Goal: Check status: Check status

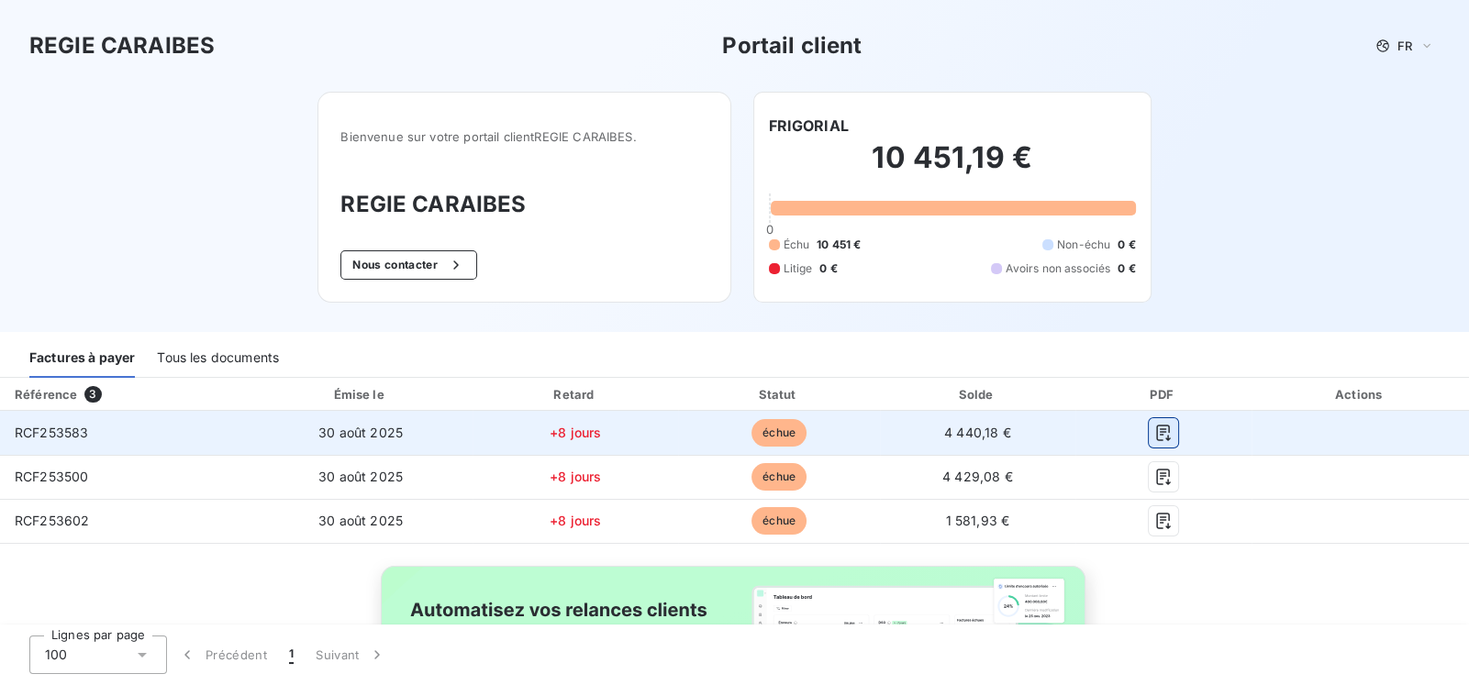
click at [1154, 427] on icon "button" at bounding box center [1163, 433] width 18 height 18
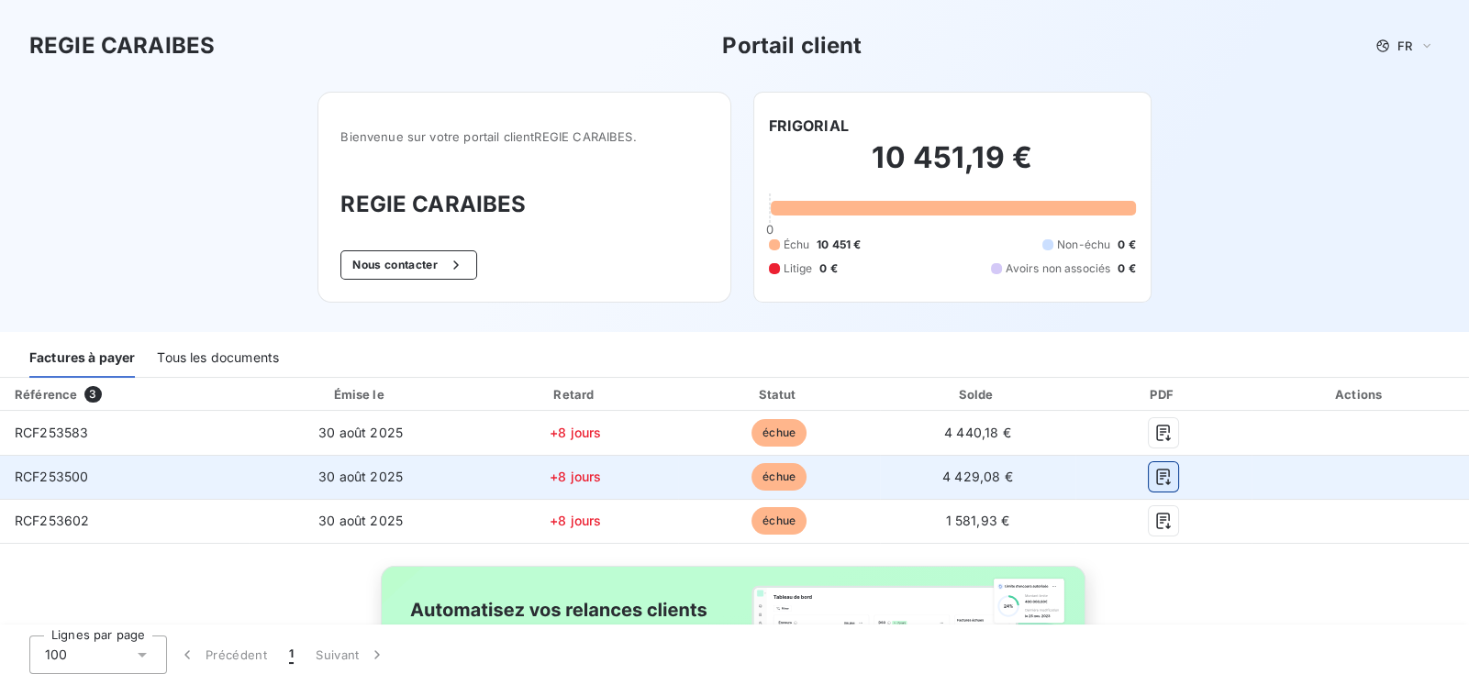
click at [1156, 480] on icon "button" at bounding box center [1163, 477] width 14 height 17
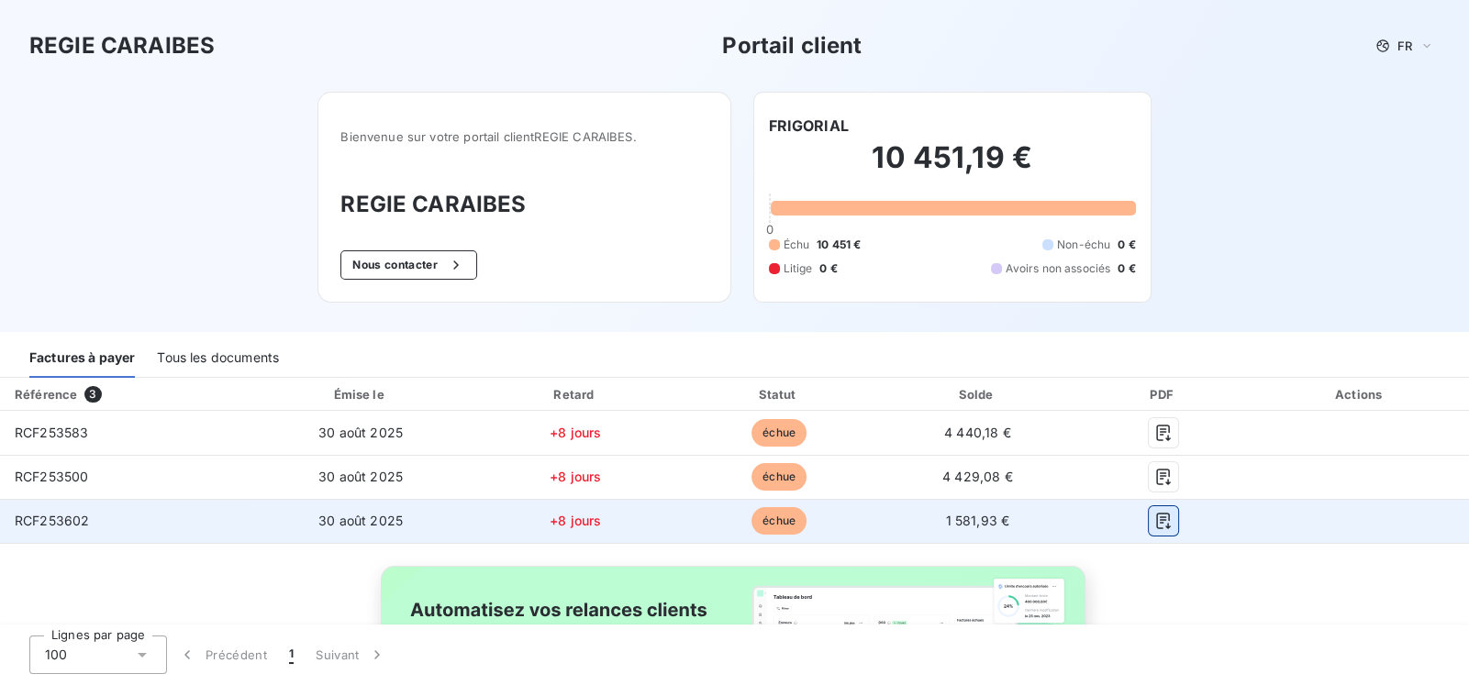
click at [1156, 513] on icon "button" at bounding box center [1163, 521] width 14 height 17
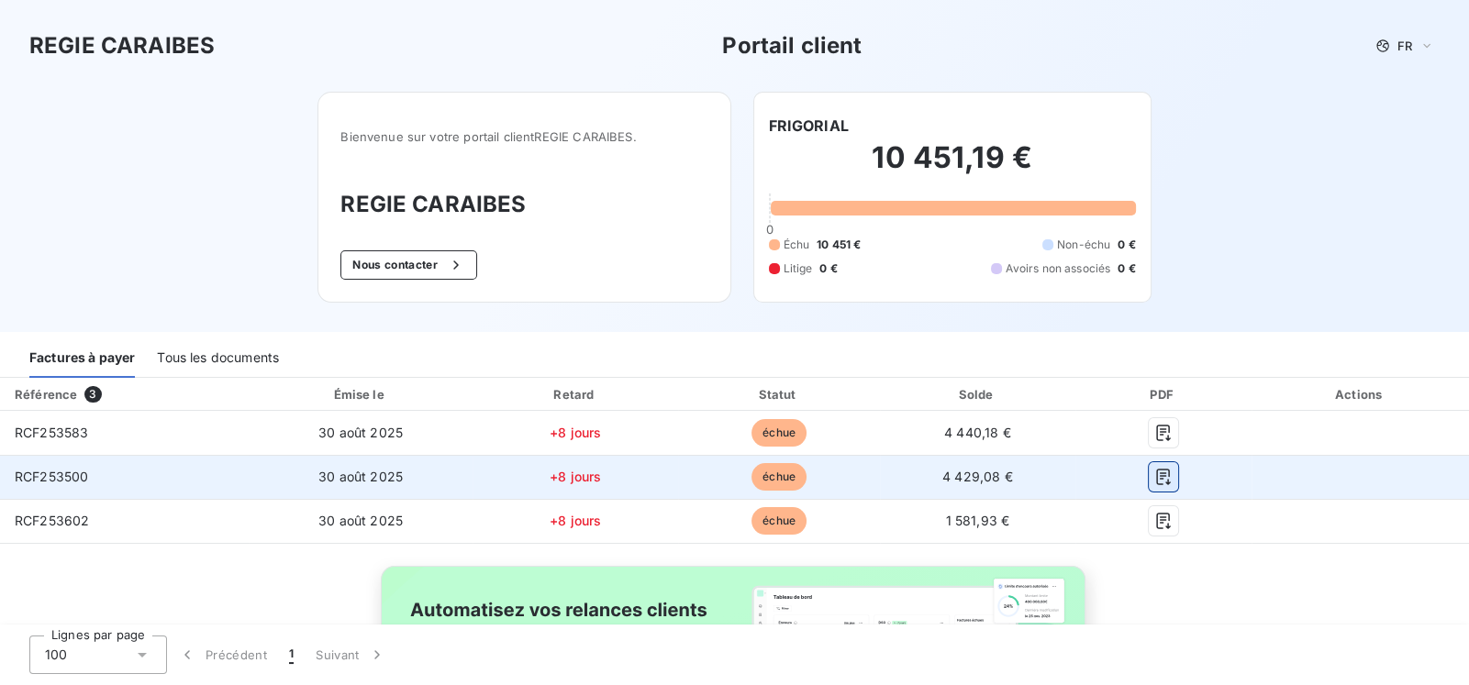
click at [1156, 471] on icon "button" at bounding box center [1163, 477] width 14 height 17
click at [1156, 476] on icon "button" at bounding box center [1163, 477] width 18 height 18
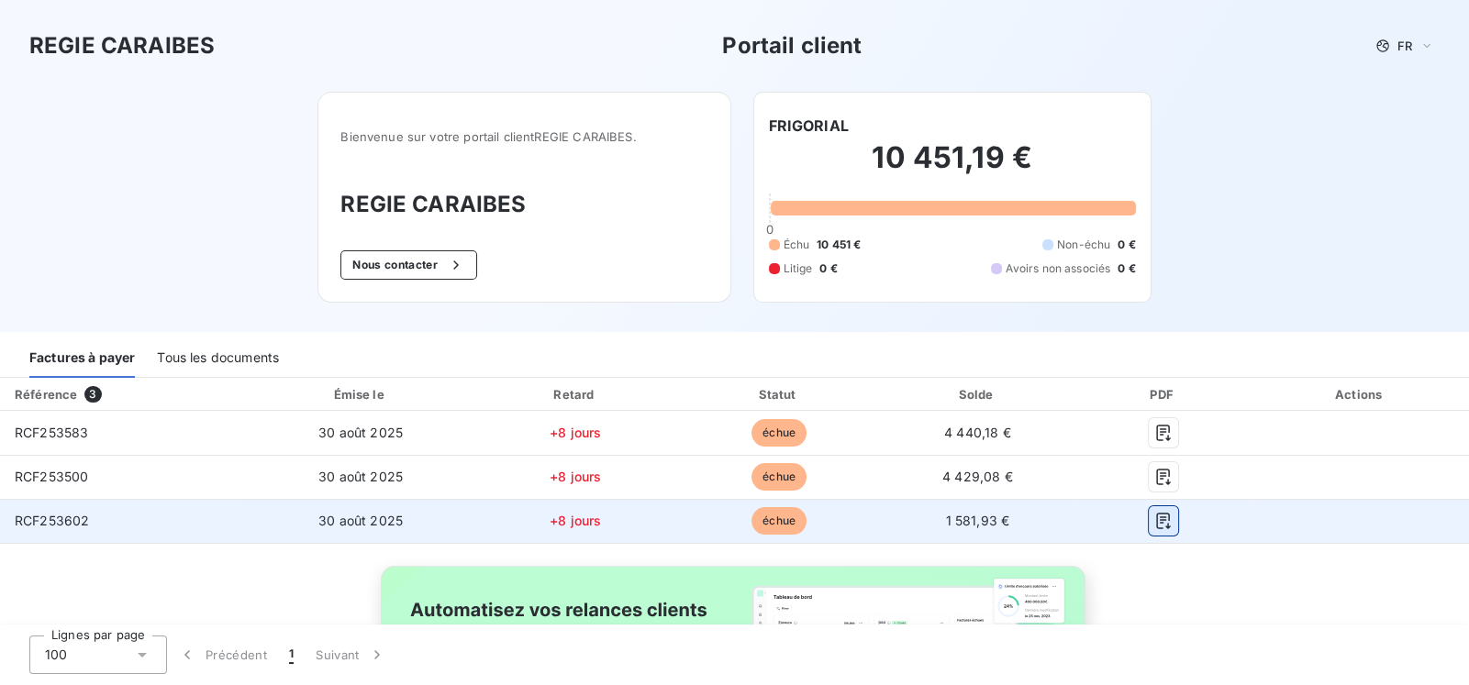
click at [1154, 525] on icon "button" at bounding box center [1163, 521] width 18 height 18
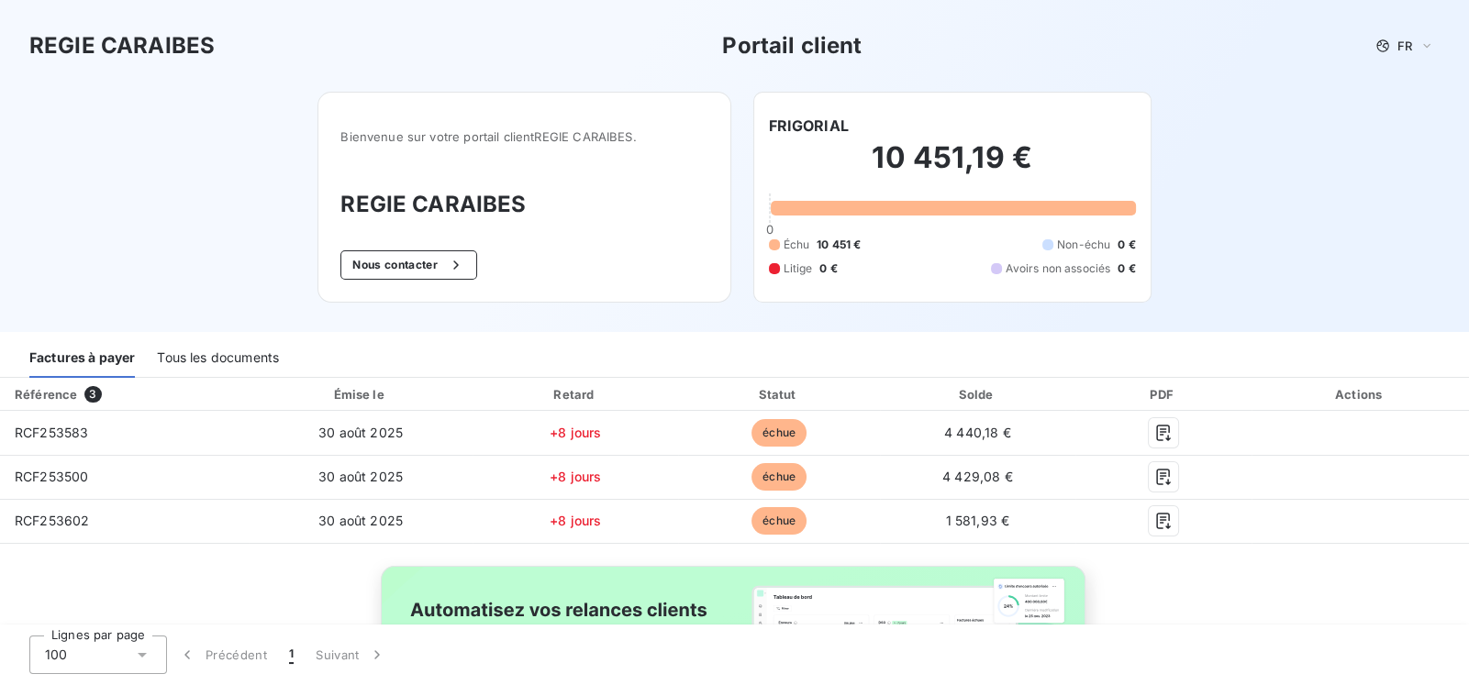
drag, startPoint x: 1390, startPoint y: 111, endPoint x: 1346, endPoint y: 217, distance: 114.3
click at [1388, 112] on div "REGIE CARAIBES Portail client FR Bienvenue sur votre portail client REGIE CARAI…" at bounding box center [734, 166] width 1469 height 332
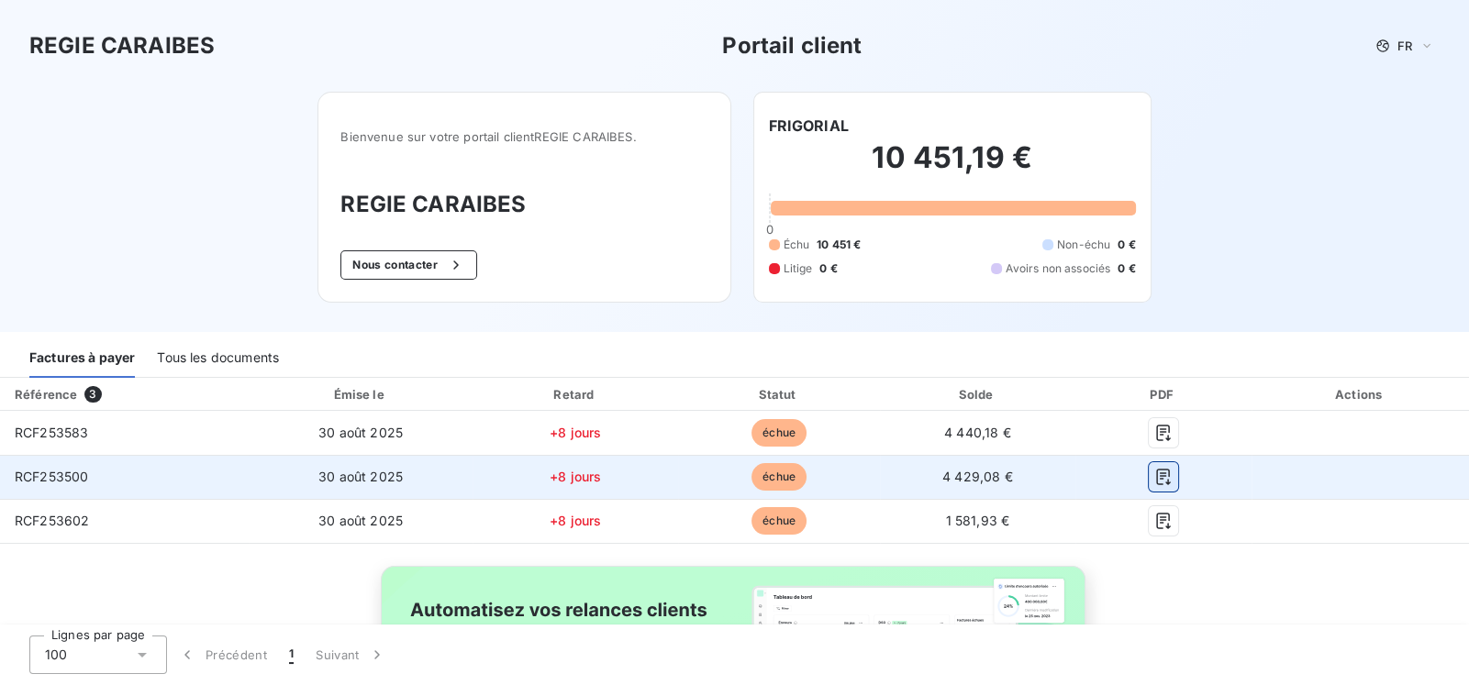
click at [1154, 472] on icon "button" at bounding box center [1163, 477] width 18 height 18
drag, startPoint x: 80, startPoint y: 478, endPoint x: 120, endPoint y: 471, distance: 41.0
click at [96, 476] on td "RCF253500" at bounding box center [124, 477] width 249 height 44
drag, startPoint x: 974, startPoint y: 474, endPoint x: 1124, endPoint y: 485, distance: 149.9
click at [986, 477] on span "4 429,08 €" at bounding box center [977, 477] width 71 height 16
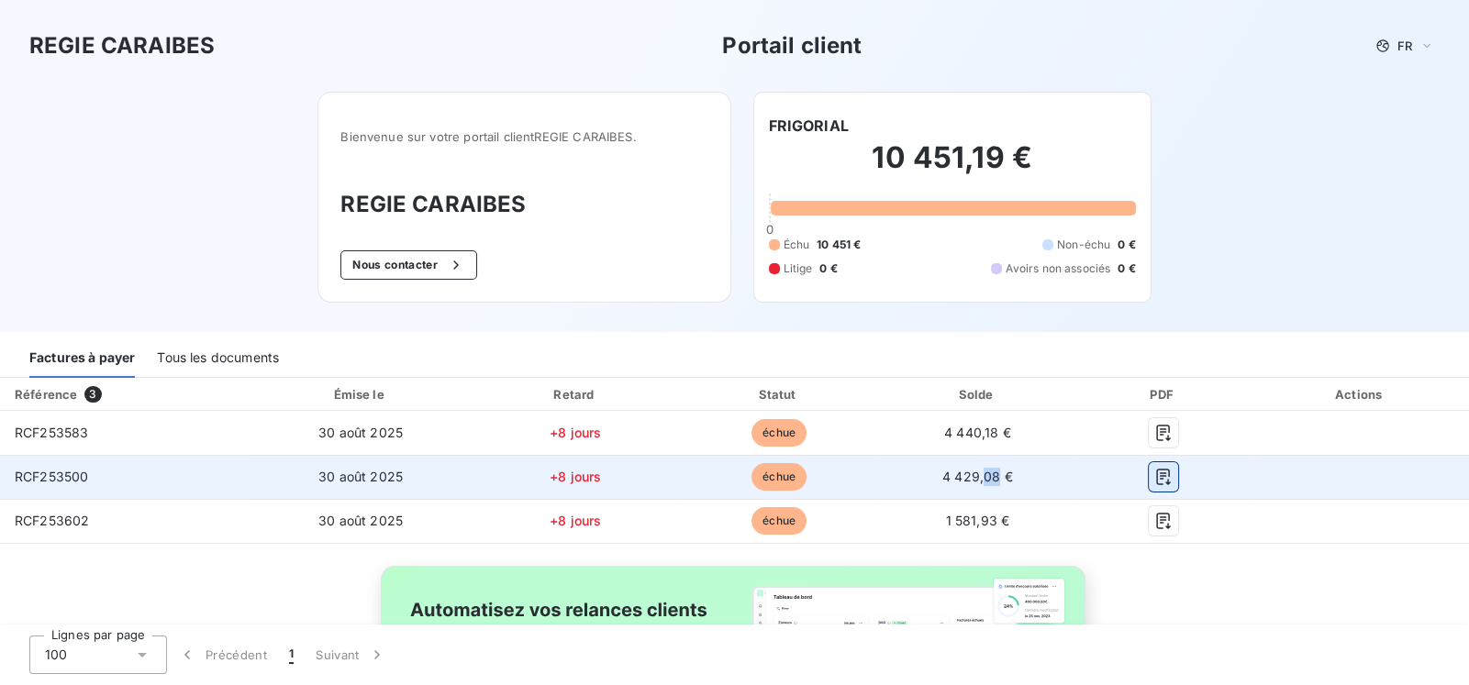
click at [1154, 477] on icon "button" at bounding box center [1163, 477] width 18 height 18
